Goal: Task Accomplishment & Management: Use online tool/utility

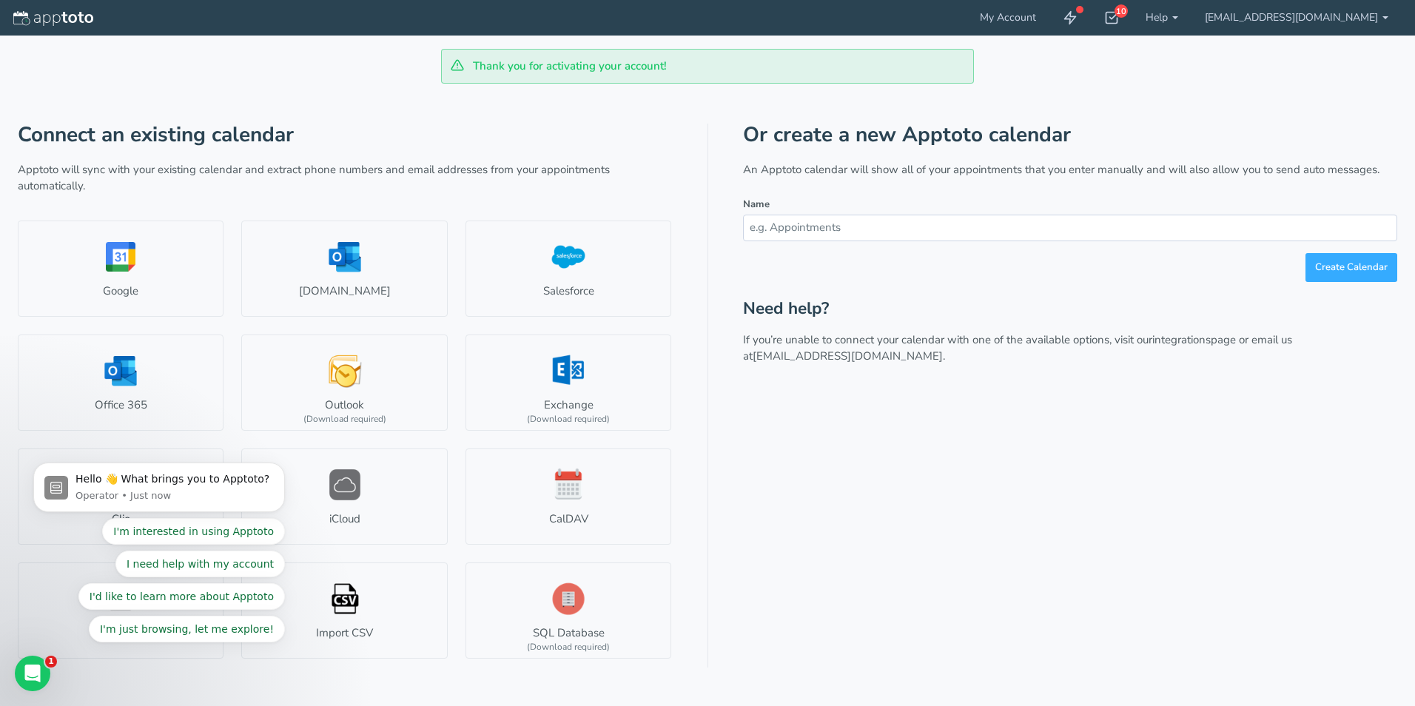
click at [374, 130] on h1 "Connect an existing calendar" at bounding box center [345, 135] width 654 height 23
click at [912, 437] on div "Or create a new Apptoto calendar An Apptoto calendar will show all of your appo…" at bounding box center [1070, 396] width 654 height 544
drag, startPoint x: 115, startPoint y: 373, endPoint x: 107, endPoint y: 371, distance: 7.7
click at [113, 373] on body "Hello 👋 What brings you to Apptoto? Operator • 1m ago I'm interested in using A…" at bounding box center [159, 491] width 284 height 338
click at [47, 663] on div "Open Intercom Messenger" at bounding box center [30, 671] width 49 height 49
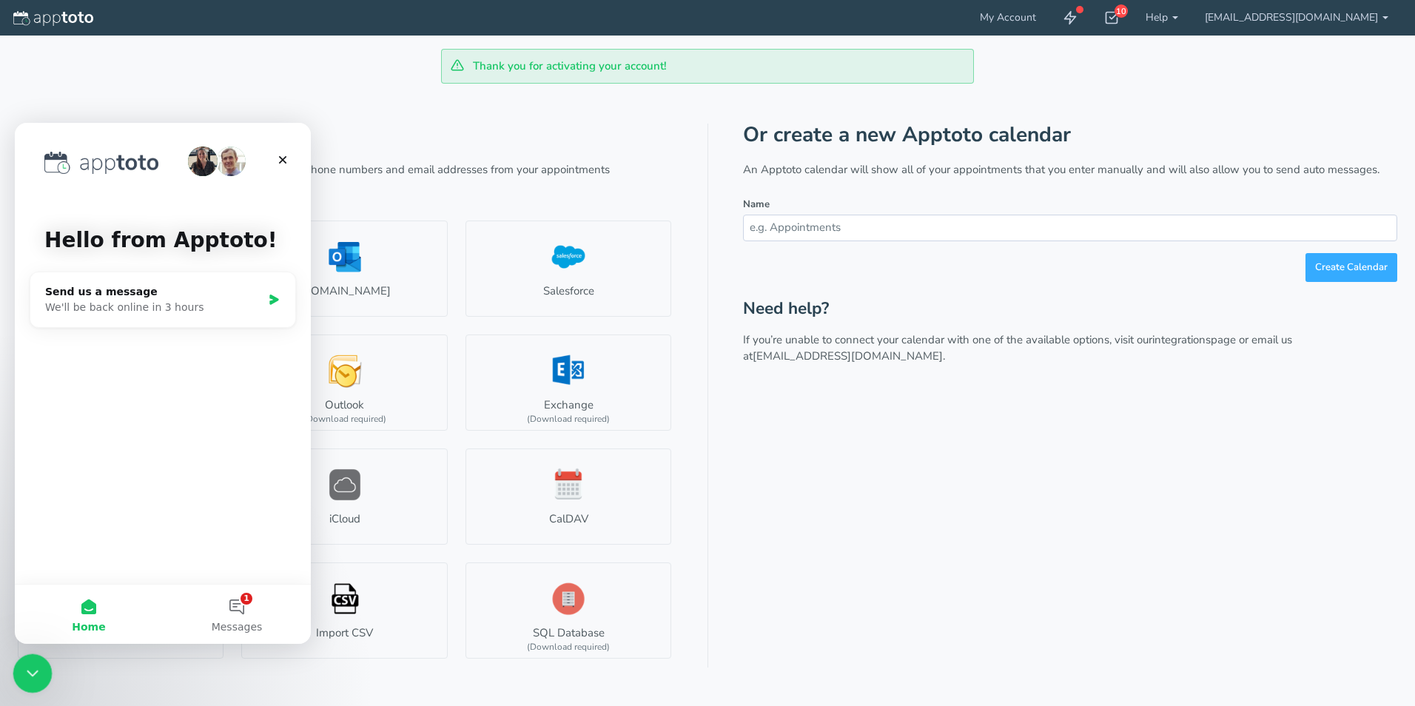
click at [41, 668] on div "Close Intercom Messenger" at bounding box center [31, 672] width 36 height 36
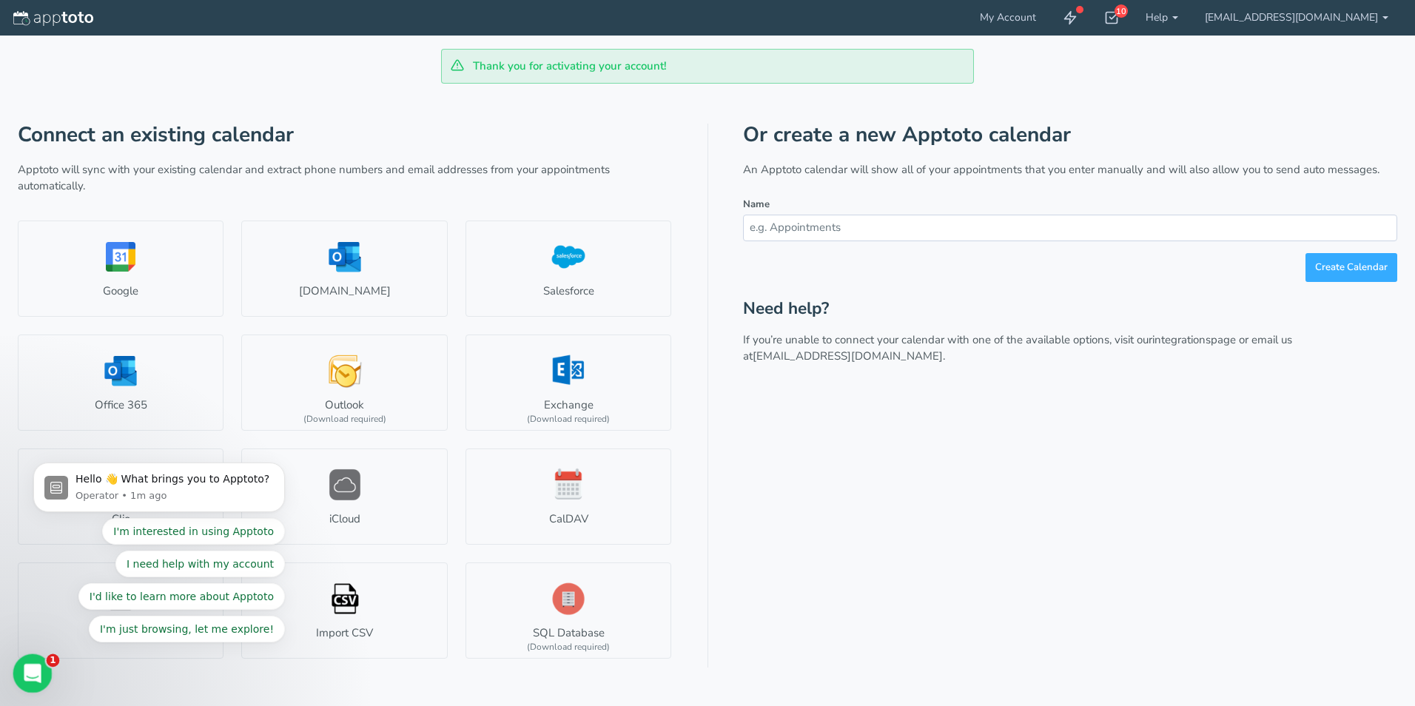
click at [44, 678] on div "Open Intercom Messenger" at bounding box center [30, 671] width 49 height 49
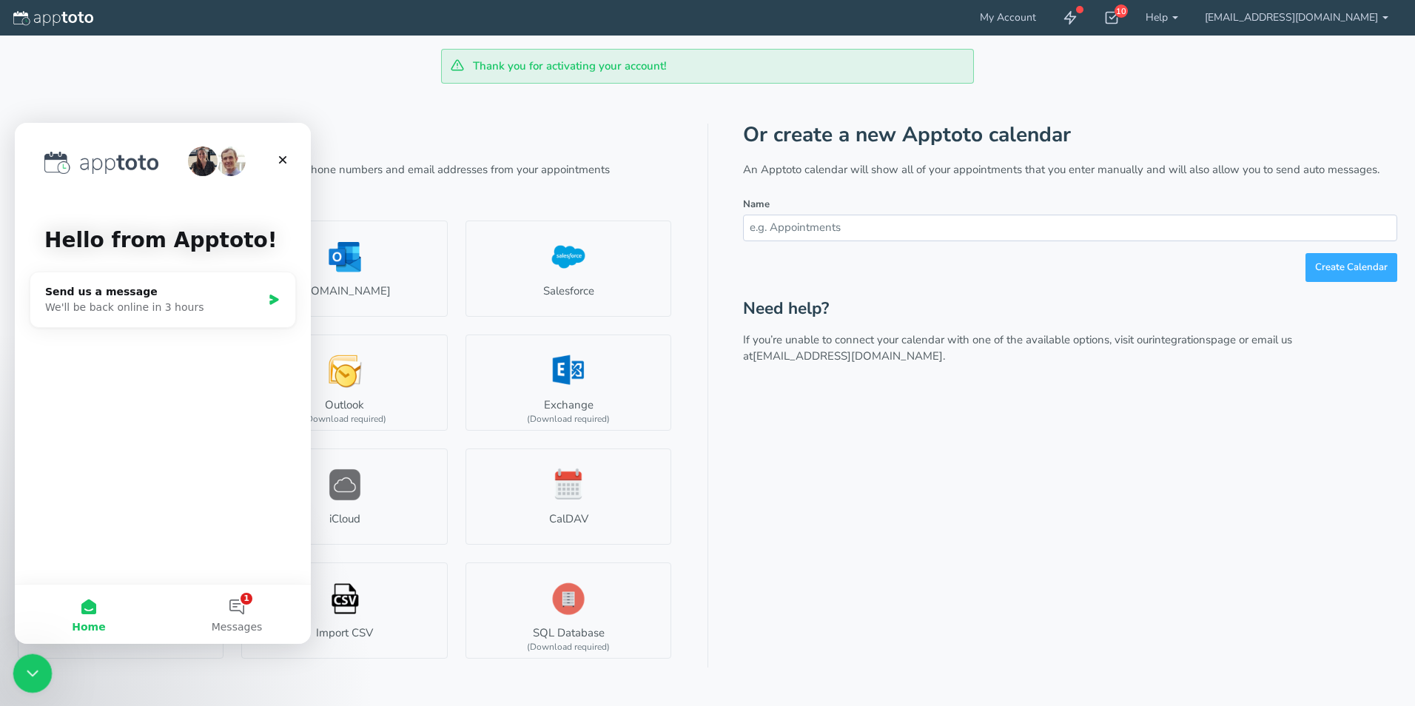
click at [44, 678] on div "Close Intercom Messenger" at bounding box center [31, 672] width 36 height 36
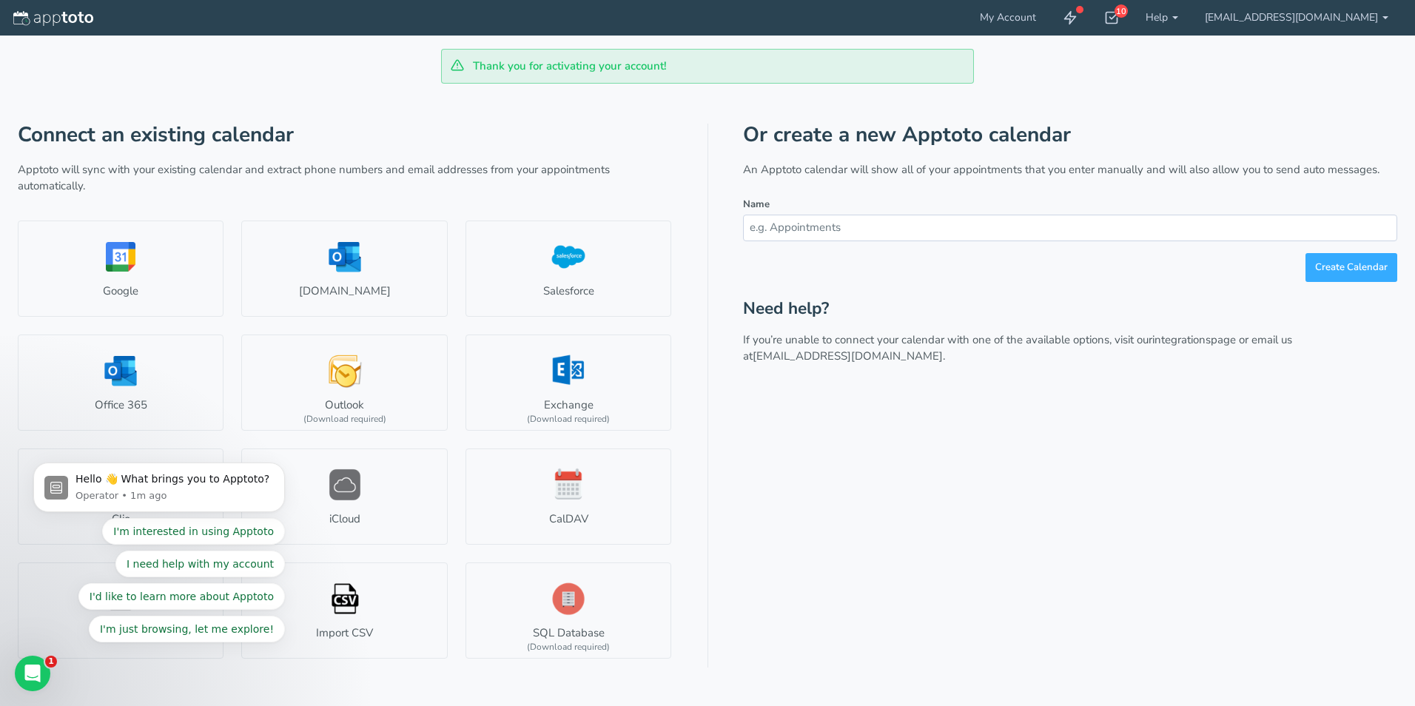
click at [144, 376] on body "Hello 👋 What brings you to Apptoto? Operator • 1m ago I'm interested in using A…" at bounding box center [159, 491] width 284 height 338
click at [144, 375] on body "Hello 👋 What brings you to Apptoto? Operator • 1m ago I'm interested in using A…" at bounding box center [159, 491] width 284 height 338
drag, startPoint x: 144, startPoint y: 375, endPoint x: 140, endPoint y: 384, distance: 9.6
click at [141, 384] on body "Hello 👋 What brings you to Apptoto? Operator • 1m ago I'm interested in using A…" at bounding box center [159, 491] width 284 height 338
click at [154, 303] on link "Google" at bounding box center [121, 269] width 206 height 96
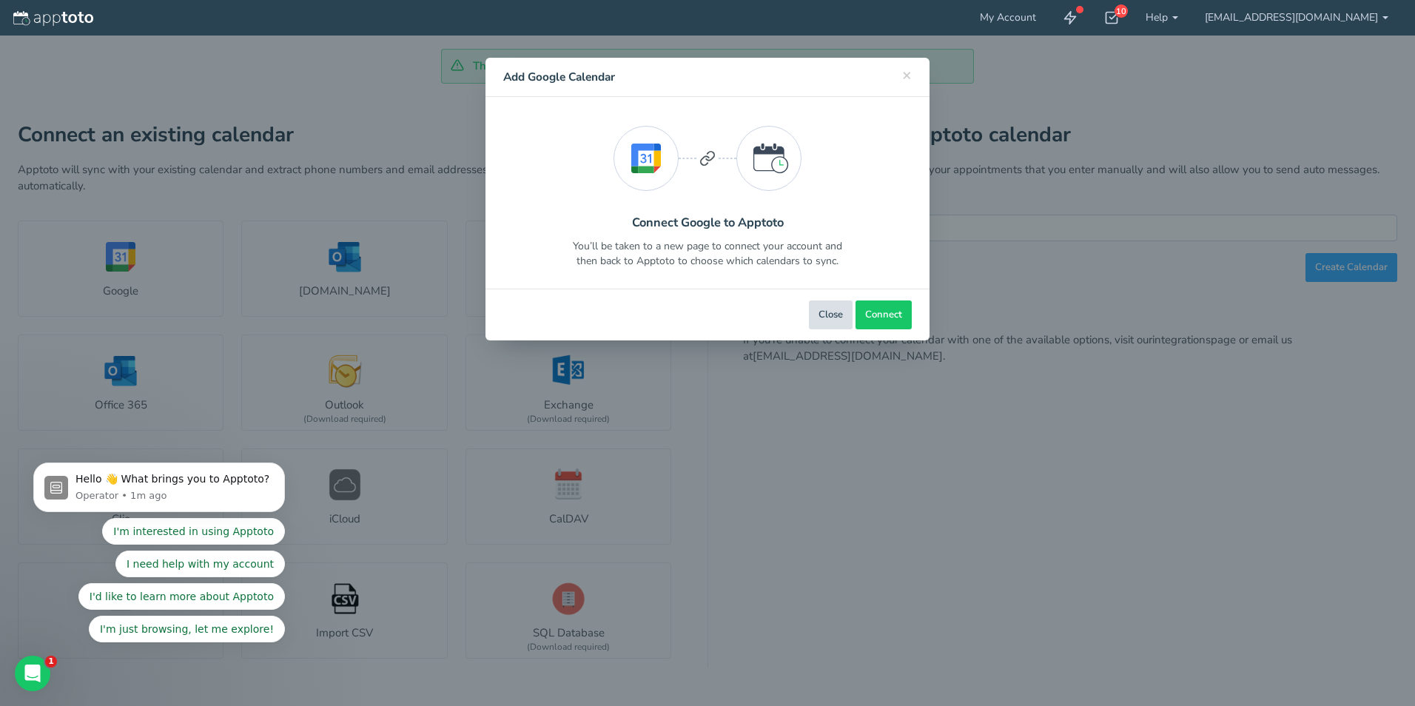
click at [816, 314] on button "Close" at bounding box center [831, 314] width 44 height 29
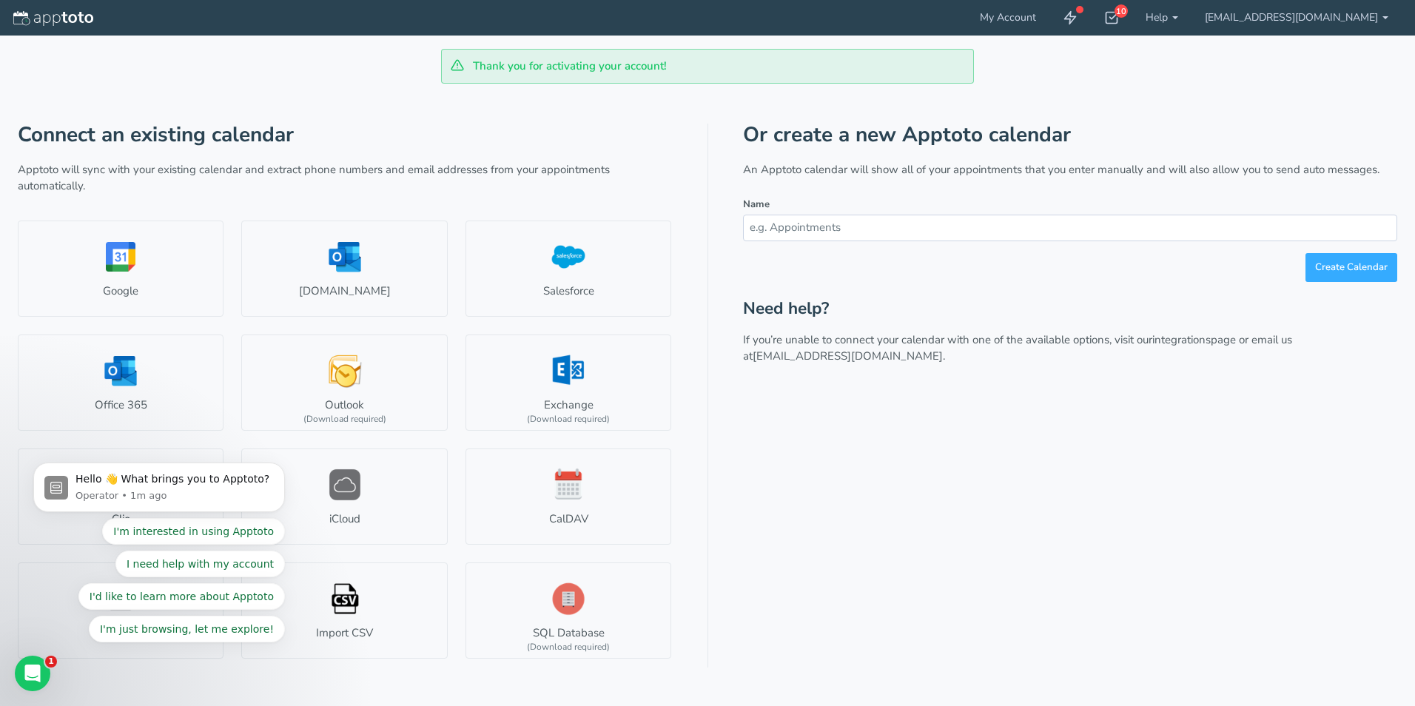
click at [848, 229] on input "text" at bounding box center [1070, 228] width 654 height 26
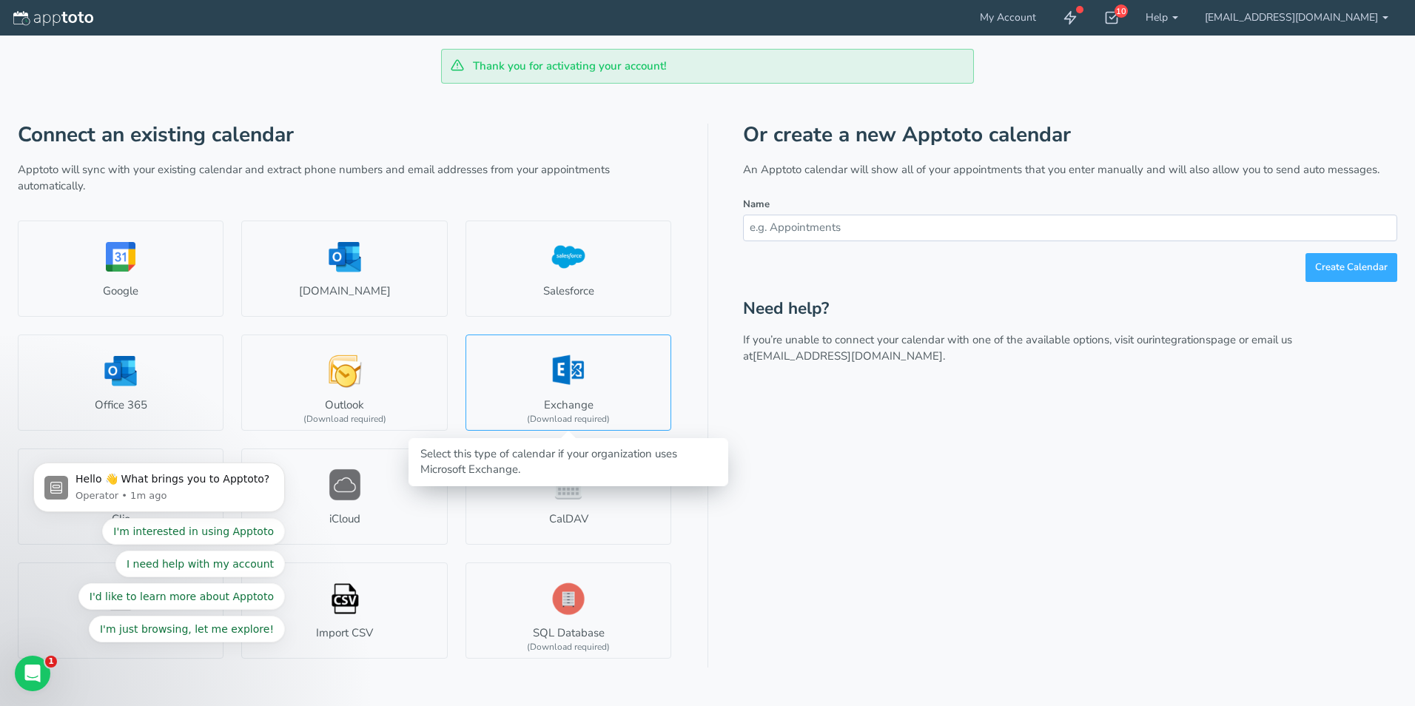
drag, startPoint x: 580, startPoint y: 396, endPoint x: 566, endPoint y: 400, distance: 14.5
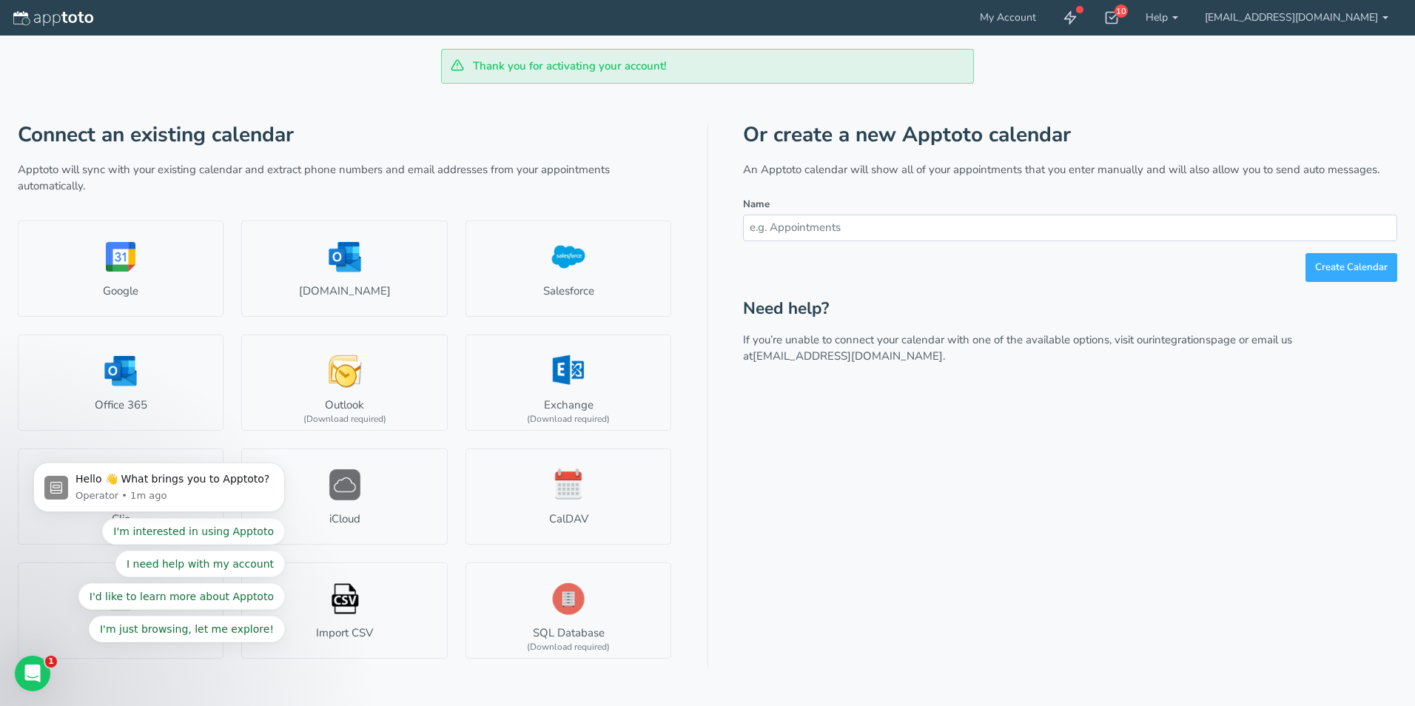
click at [73, 588] on div "I'm interested in using Apptoto I need help with my account I'd like to learn m…" at bounding box center [159, 580] width 252 height 124
click at [21, 668] on icon "Open Intercom Messenger" at bounding box center [31, 671] width 24 height 24
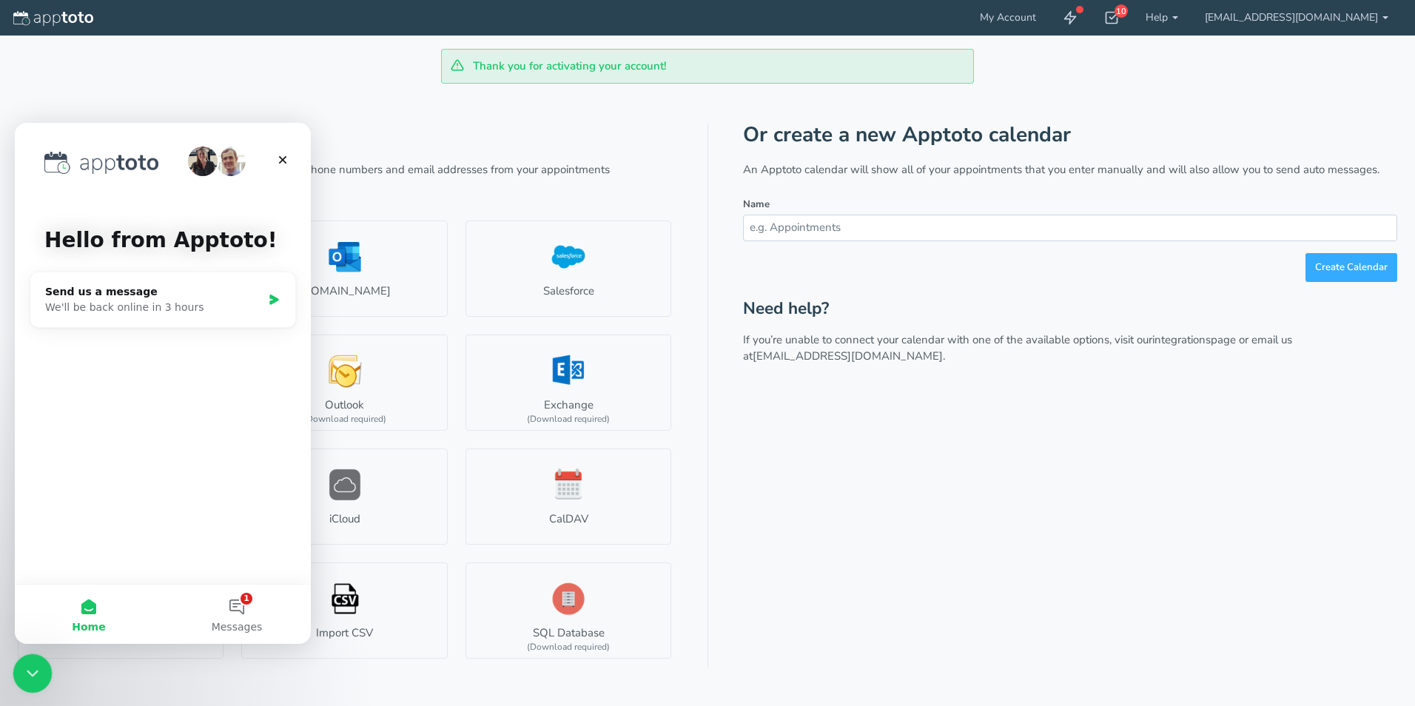
click at [22, 669] on icon "Close Intercom Messenger" at bounding box center [30, 671] width 18 height 18
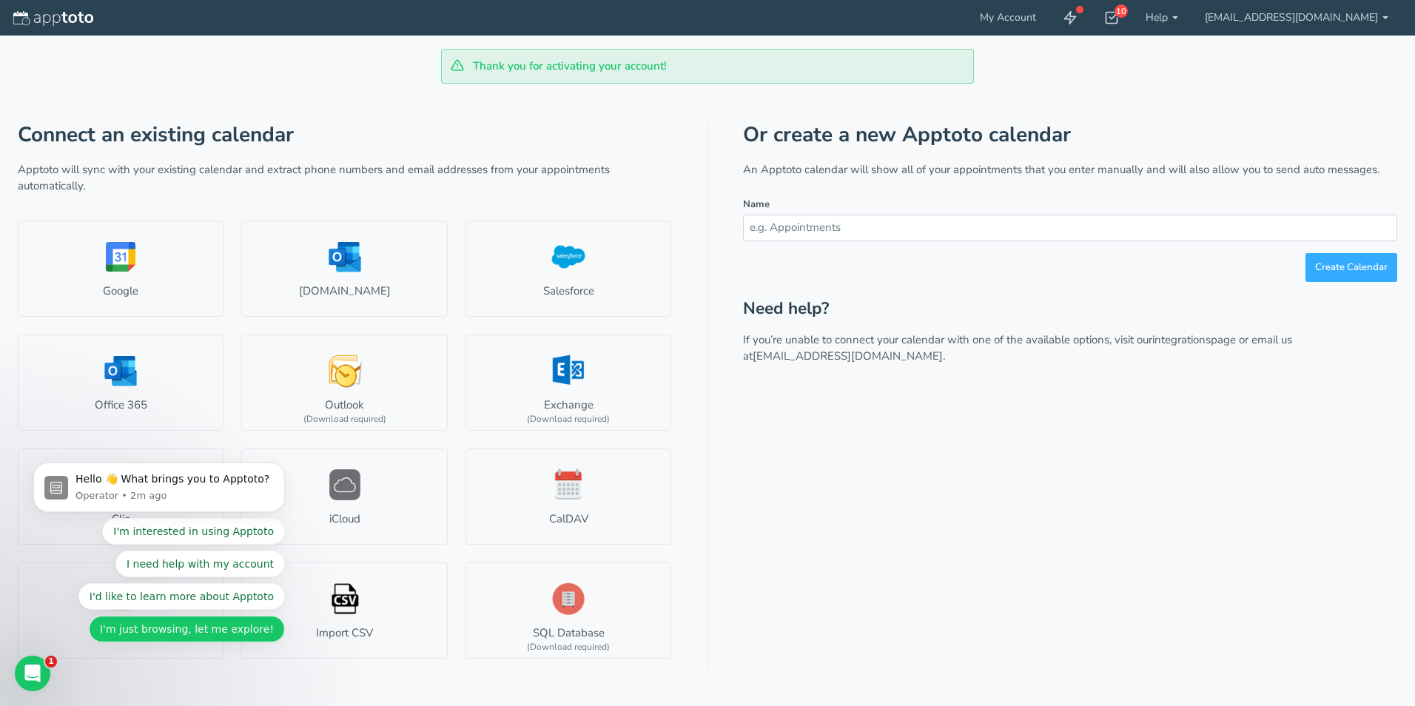
click at [160, 638] on button "I'm just browsing, let me explore!" at bounding box center [187, 629] width 196 height 27
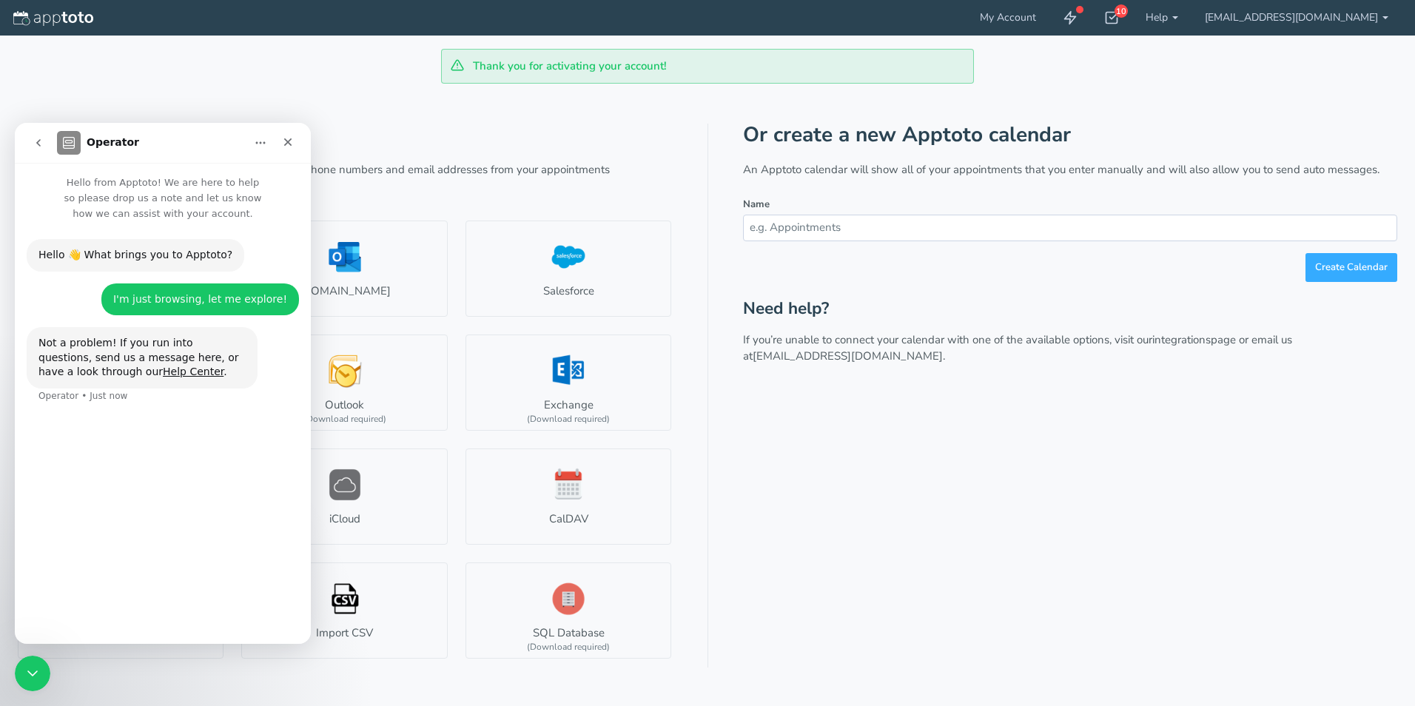
click at [1172, 486] on div "Or create a new Apptoto calendar An Apptoto calendar will show all of your appo…" at bounding box center [1070, 396] width 654 height 544
click at [285, 141] on icon "Close" at bounding box center [288, 142] width 12 height 12
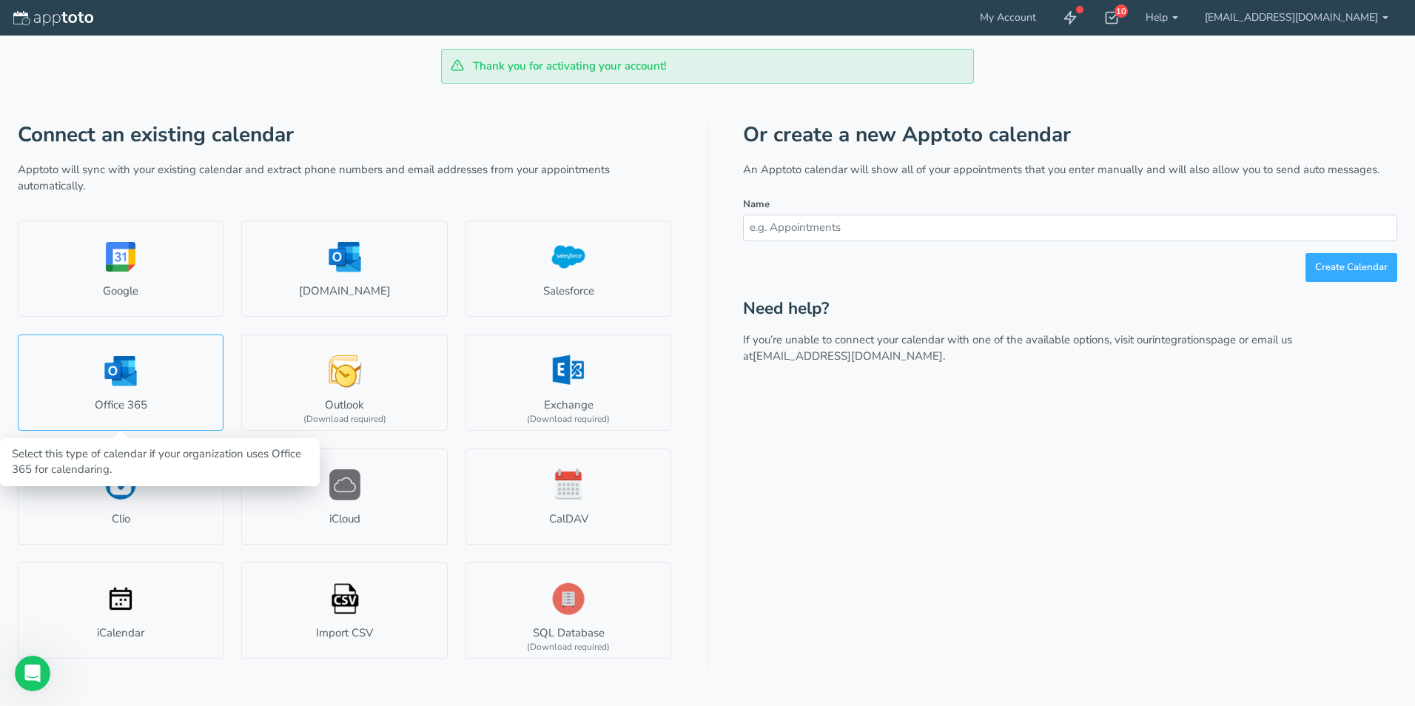
click at [136, 391] on link "Office 365" at bounding box center [121, 383] width 206 height 96
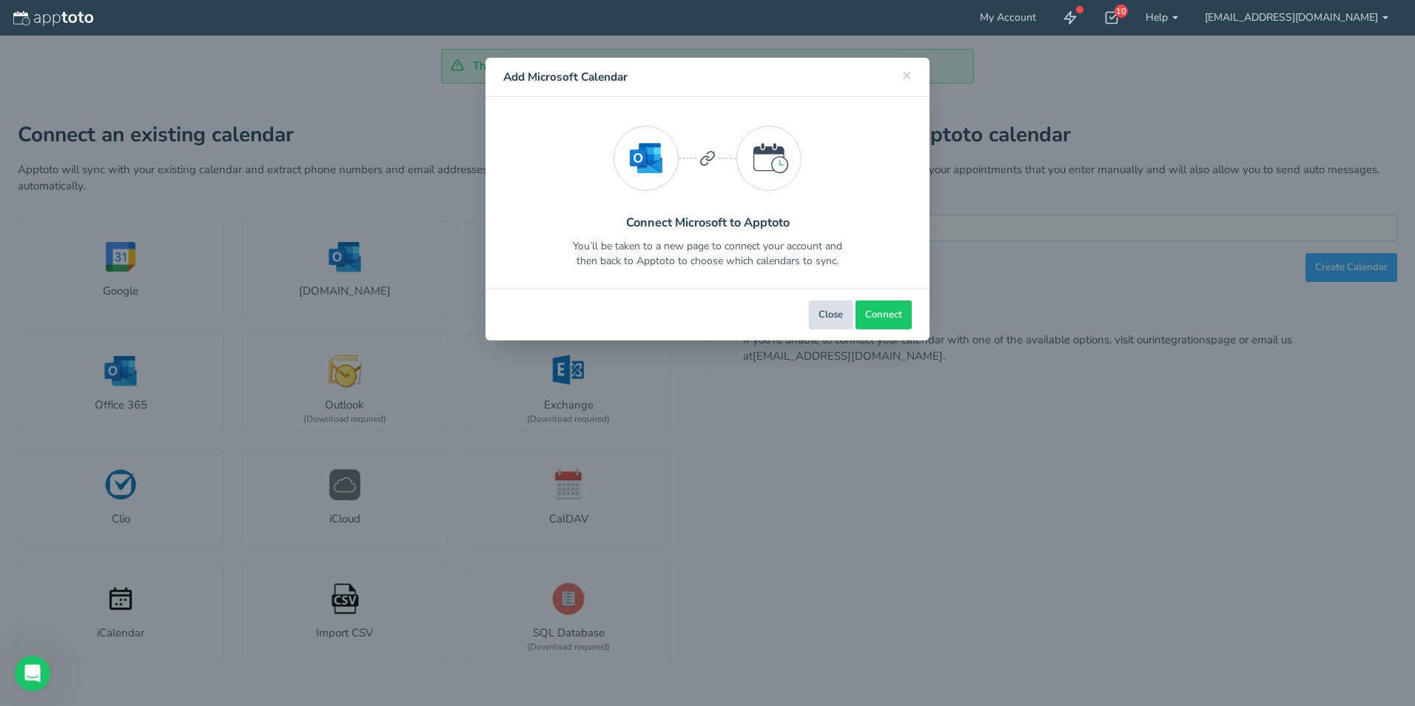
click at [839, 312] on button "Close" at bounding box center [831, 314] width 44 height 29
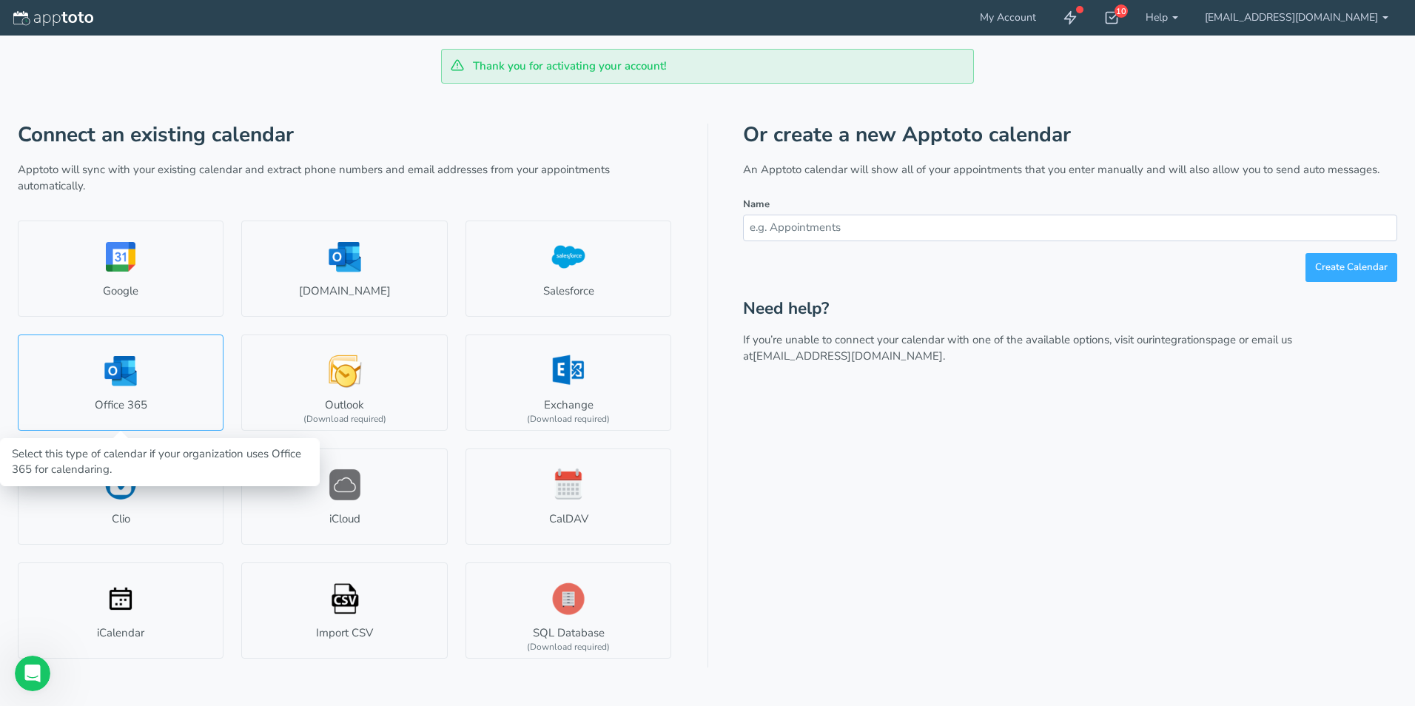
click at [145, 389] on link "Office 365" at bounding box center [121, 383] width 206 height 96
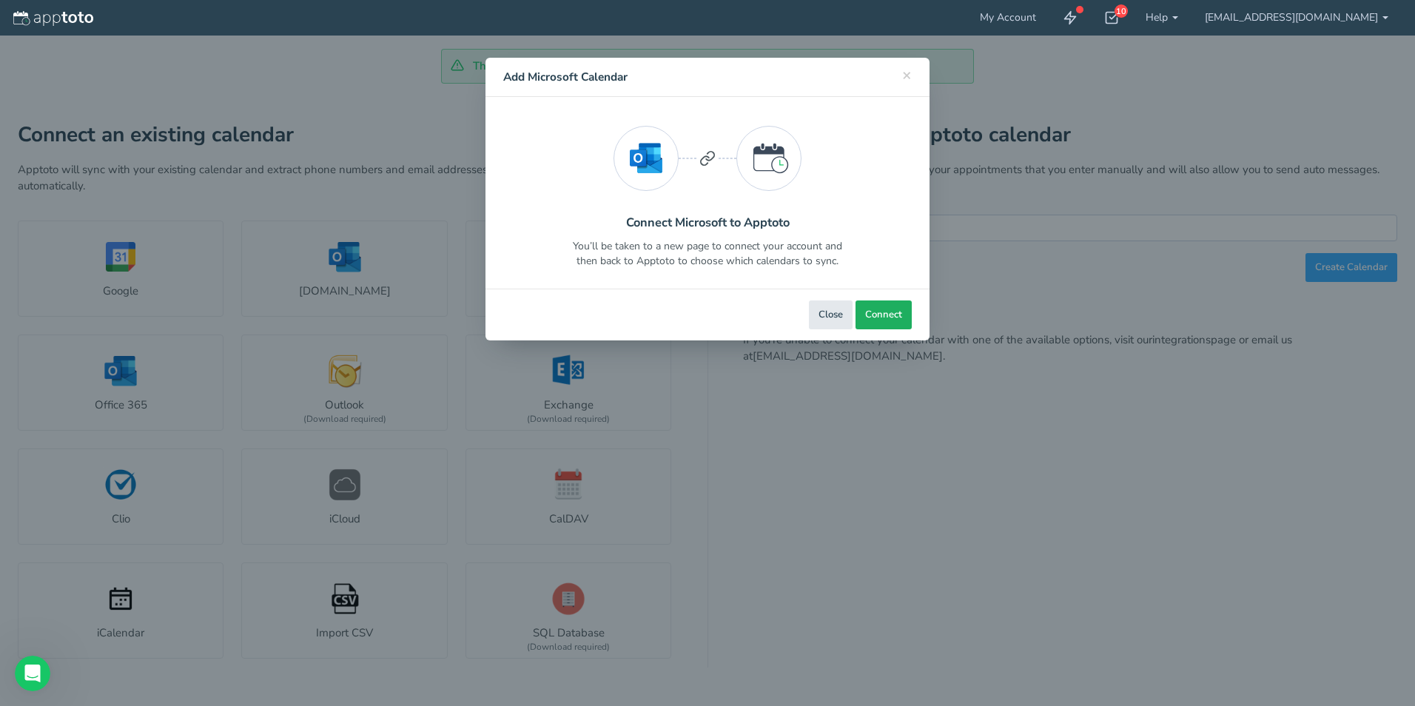
click at [875, 316] on span "Connect" at bounding box center [883, 315] width 37 height 14
